Goal: Navigation & Orientation: Understand site structure

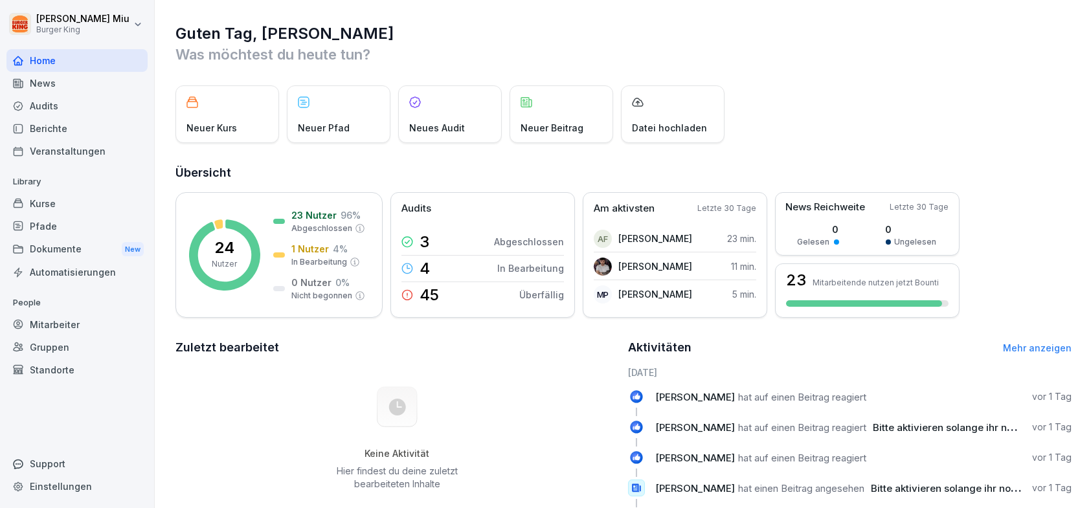
click at [65, 79] on div "News" at bounding box center [76, 83] width 141 height 23
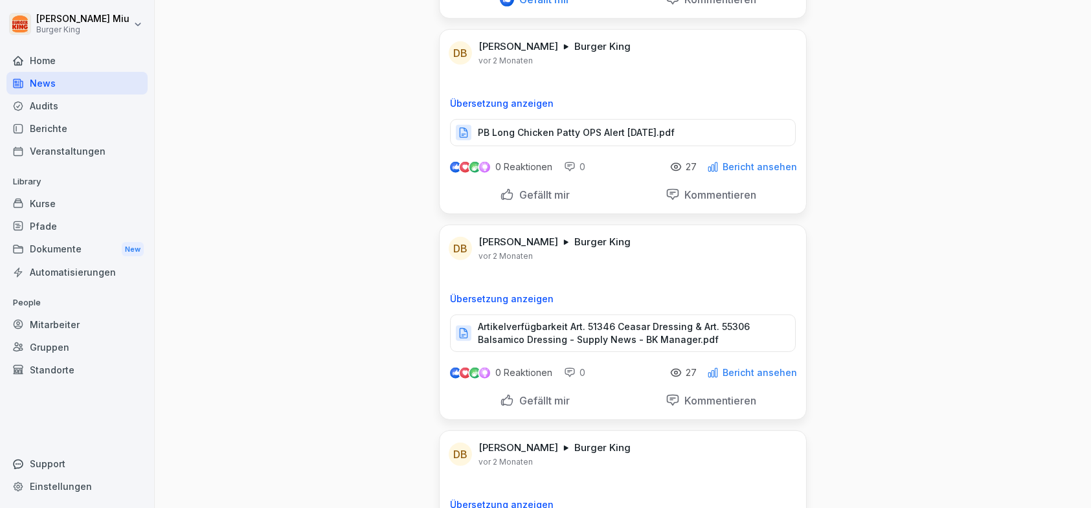
scroll to position [14114, 0]
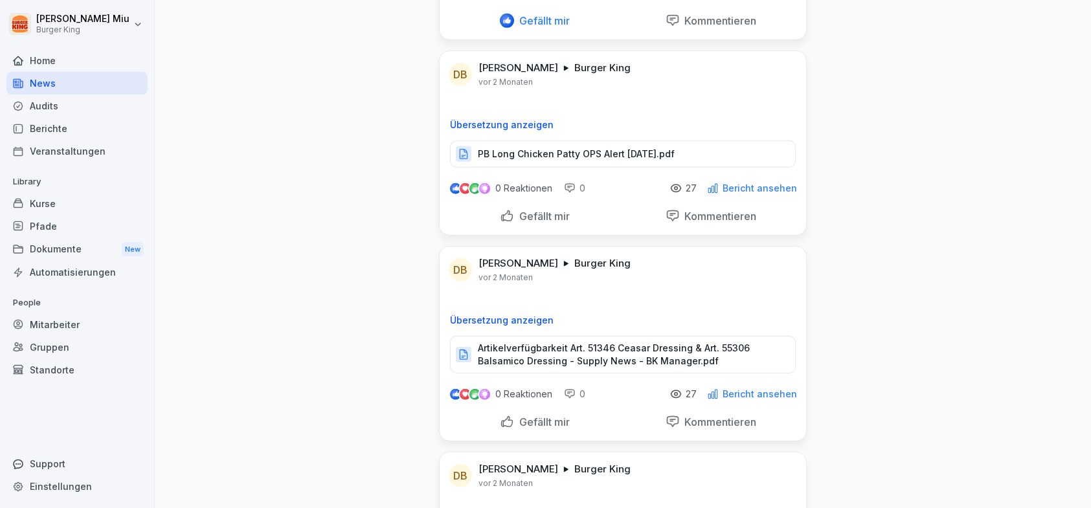
click at [500, 209] on div "Gefällt mir" at bounding box center [535, 216] width 70 height 14
click at [504, 415] on div "Gefällt mir" at bounding box center [535, 422] width 70 height 14
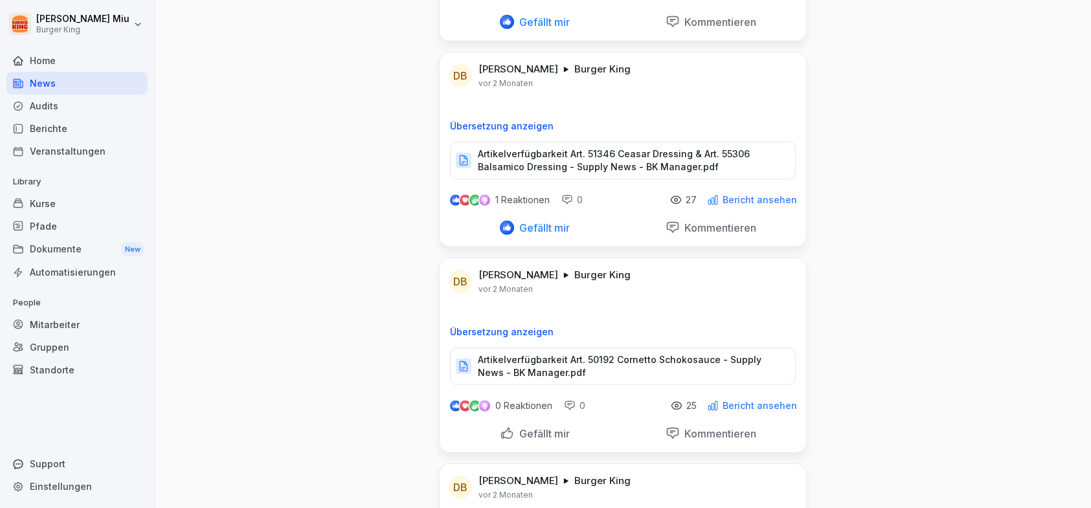
scroll to position [14373, 0]
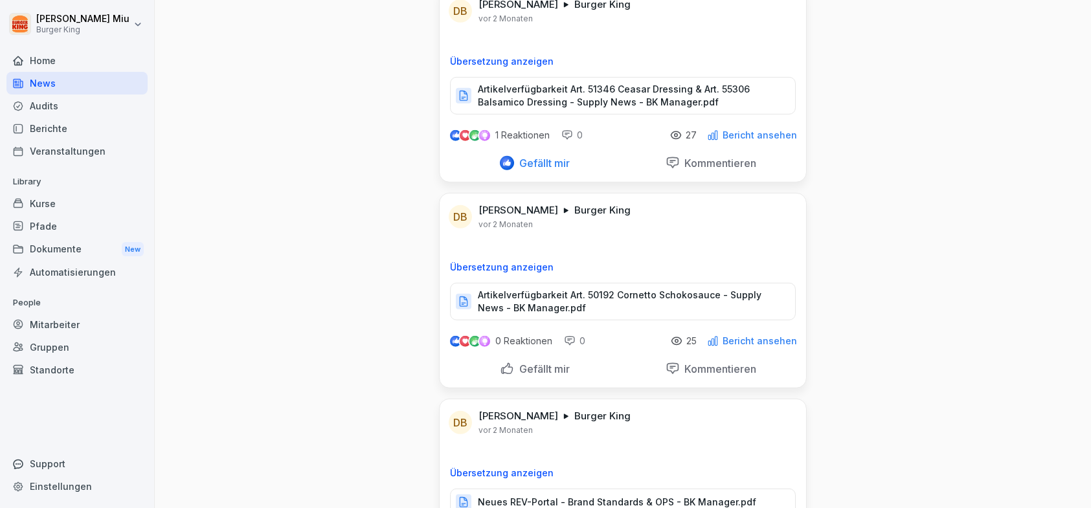
click at [504, 362] on div "Gefällt mir" at bounding box center [535, 369] width 70 height 14
click at [501, 362] on div "Gefällt mir" at bounding box center [535, 369] width 70 height 14
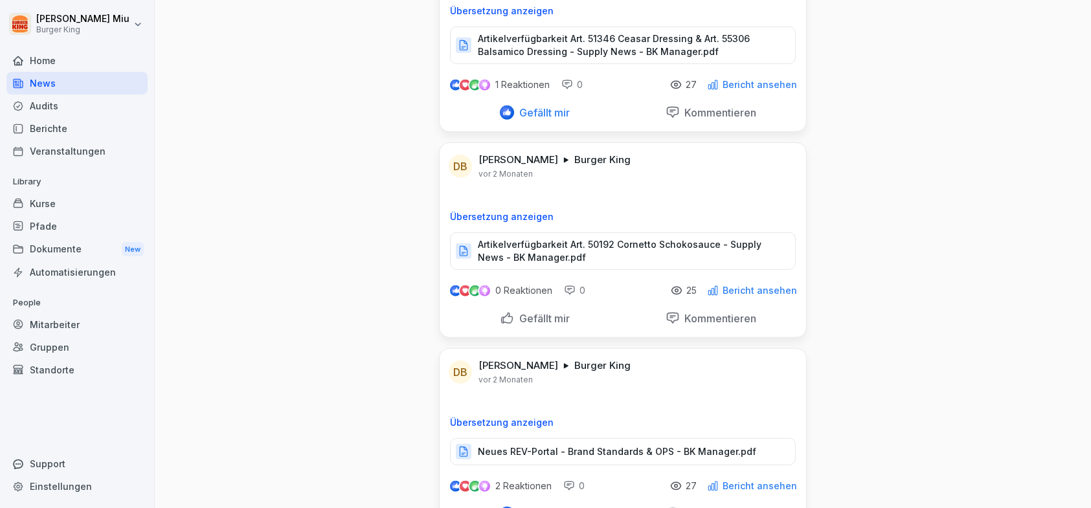
scroll to position [14632, 0]
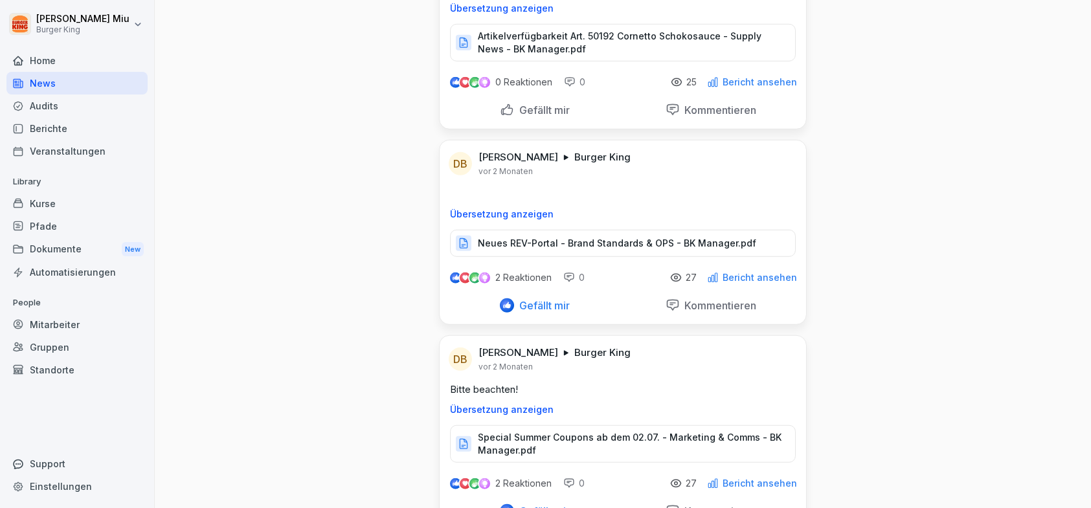
click at [500, 103] on div "Gefällt mir" at bounding box center [535, 110] width 70 height 14
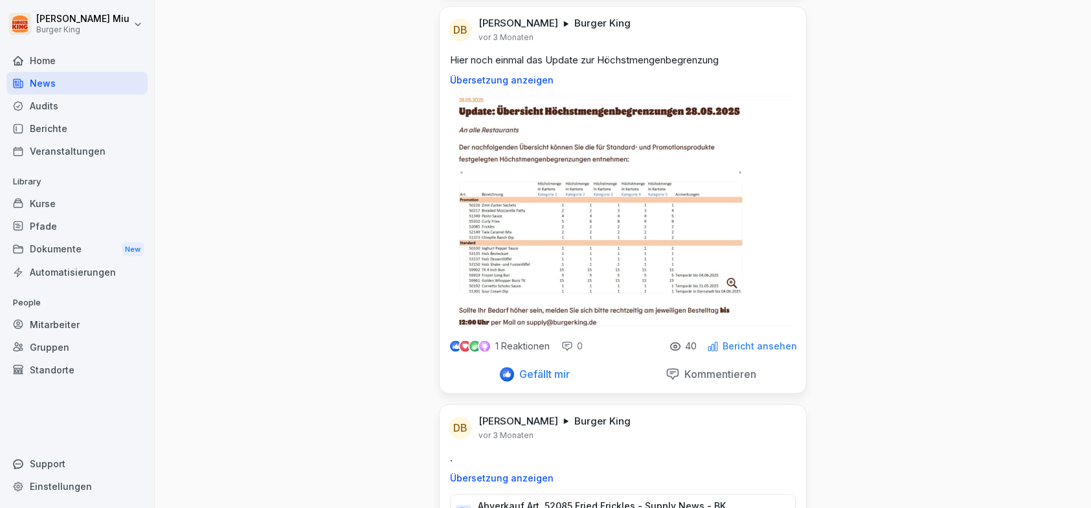
scroll to position [18710, 0]
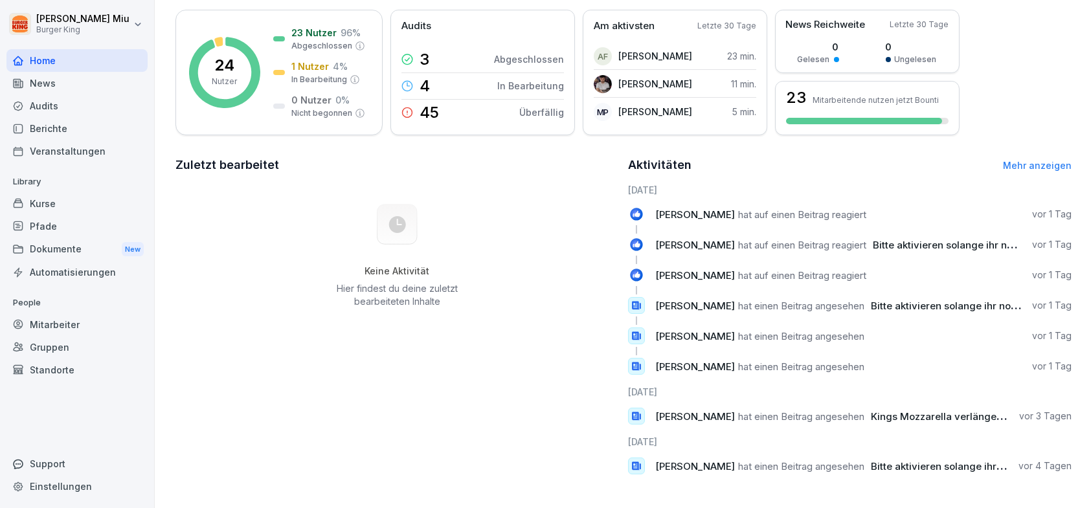
scroll to position [172, 0]
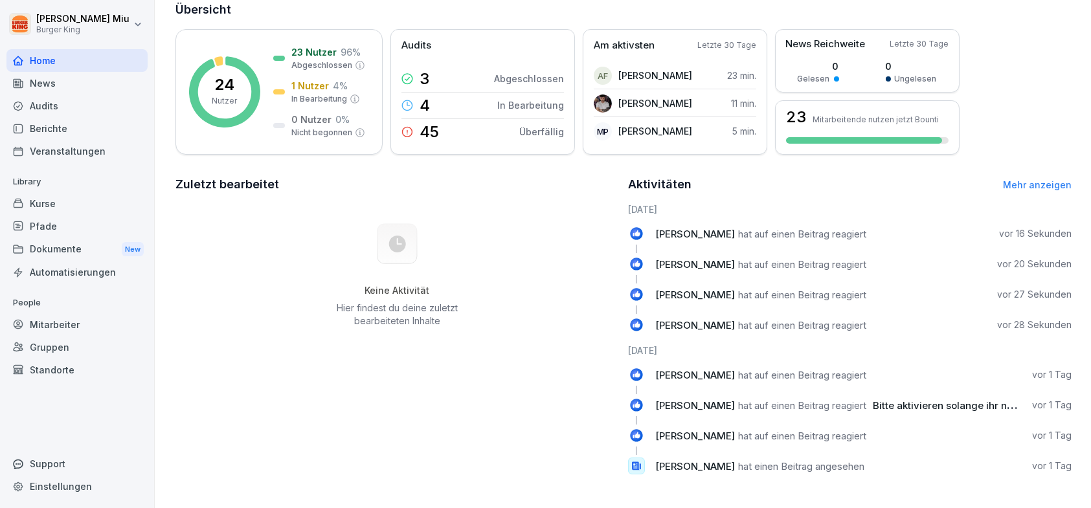
click at [50, 198] on div "Kurse" at bounding box center [76, 203] width 141 height 23
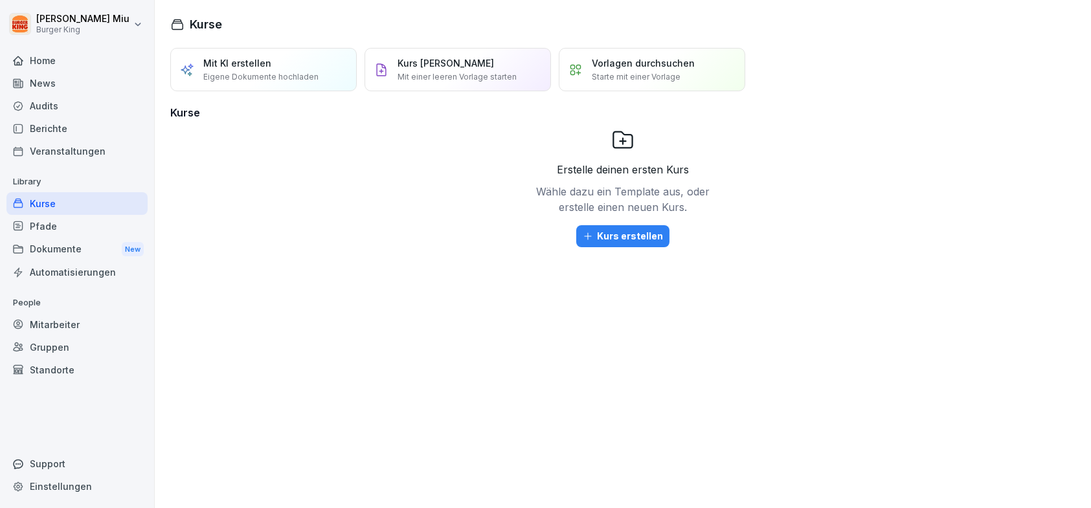
click at [67, 247] on div "Dokumente New" at bounding box center [76, 250] width 141 height 24
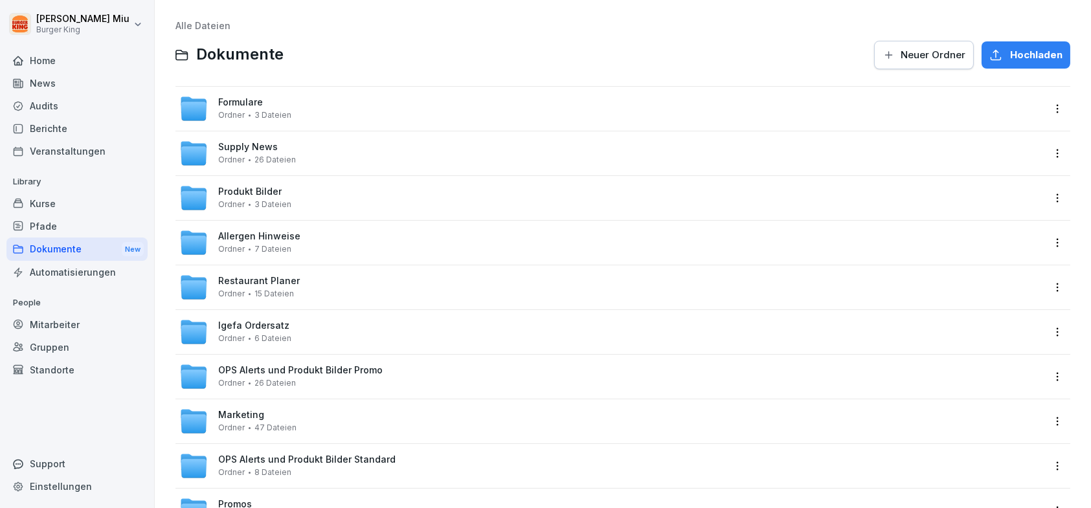
click at [52, 78] on div "News" at bounding box center [76, 83] width 141 height 23
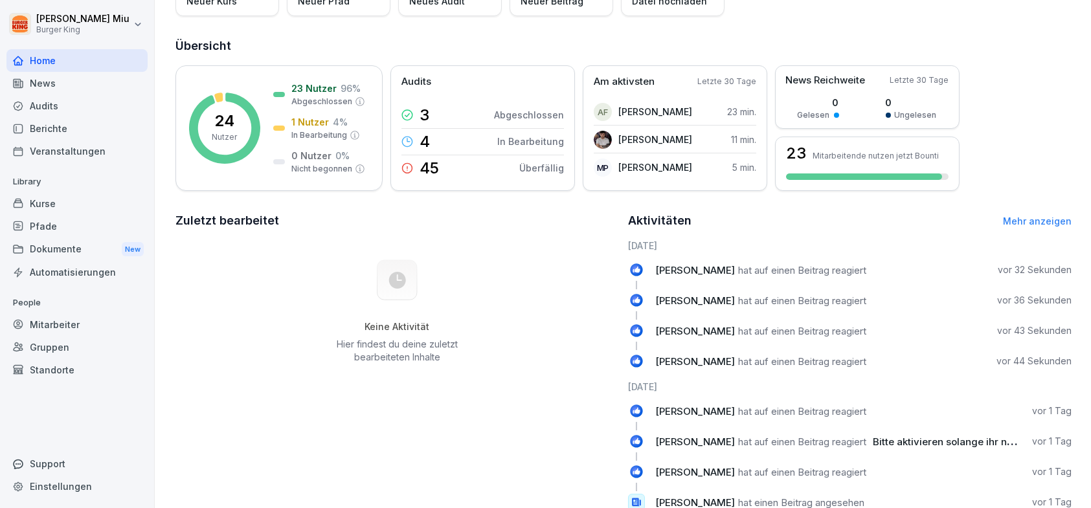
scroll to position [129, 0]
